Goal: Information Seeking & Learning: Learn about a topic

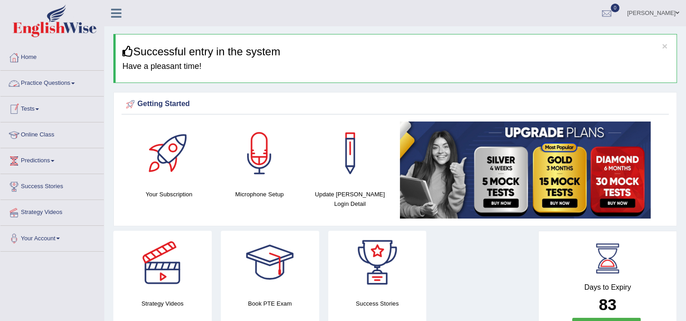
click at [52, 79] on link "Practice Questions" at bounding box center [51, 82] width 103 height 23
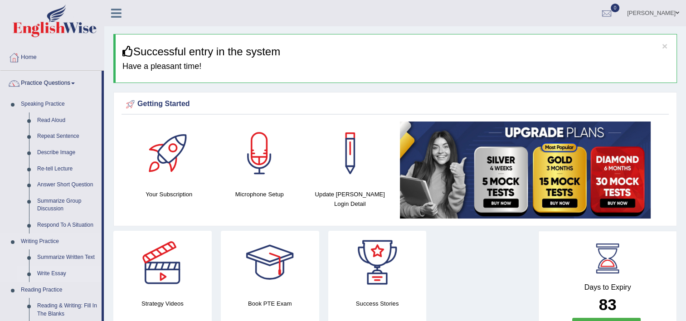
click at [53, 272] on link "Write Essay" at bounding box center [67, 274] width 68 height 16
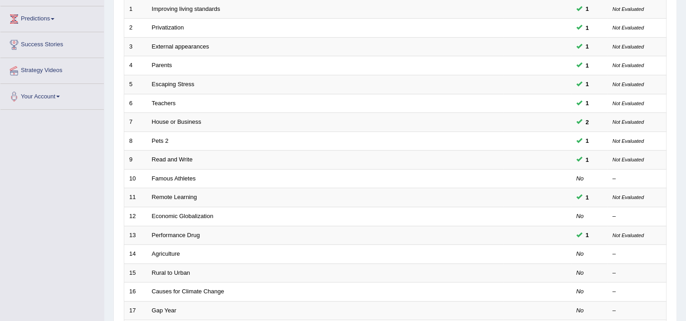
scroll to position [141, 0]
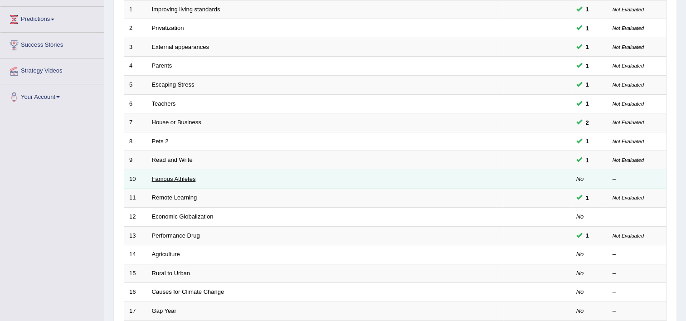
click at [183, 176] on link "Famous Athletes" at bounding box center [174, 178] width 44 height 7
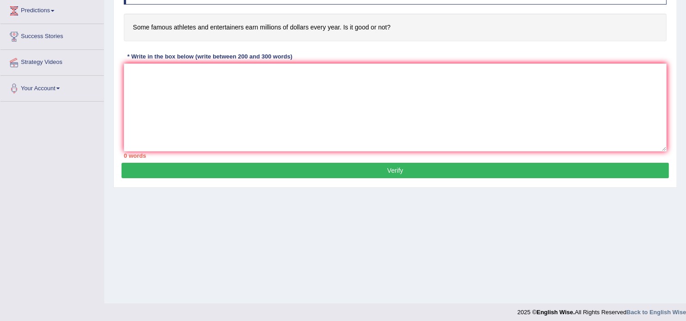
scroll to position [155, 0]
